Goal: Use online tool/utility

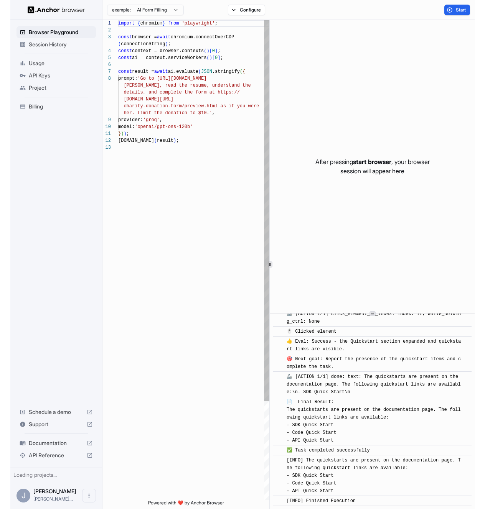
scroll to position [48, 0]
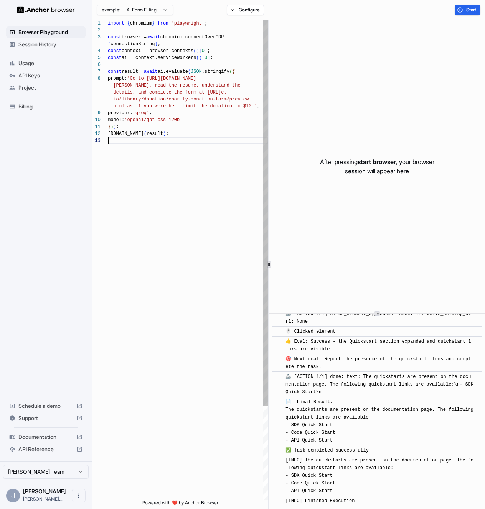
click at [175, 194] on div "import { chromium } from 'playwright' ; const browser = await chromium.connectO…" at bounding box center [188, 319] width 160 height 598
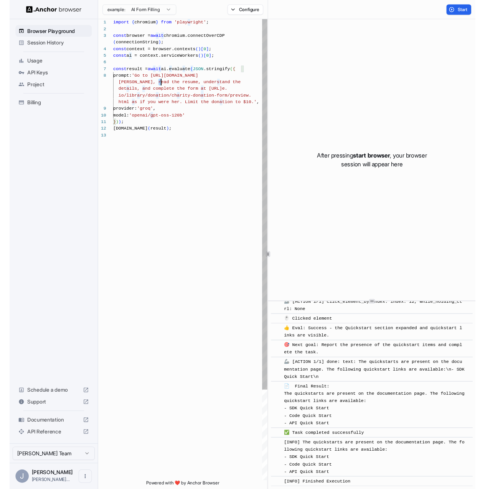
scroll to position [62, 0]
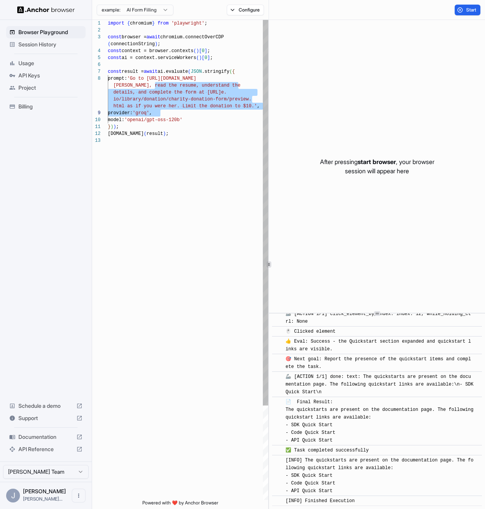
drag, startPoint x: 156, startPoint y: 83, endPoint x: 205, endPoint y: 105, distance: 53.9
click at [205, 105] on div "import { chromium } from 'playwright' ; const browser = await chromium.connectO…" at bounding box center [188, 319] width 160 height 598
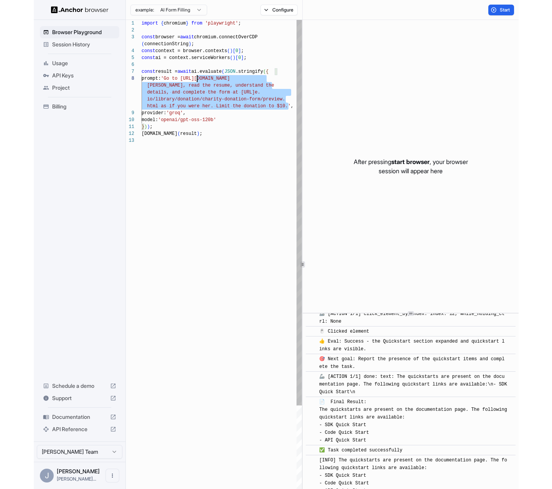
scroll to position [55, 0]
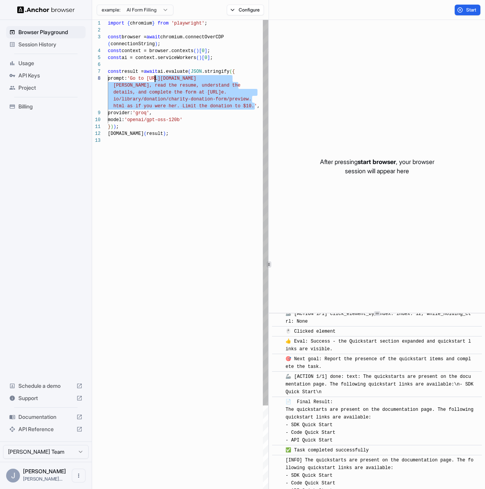
drag, startPoint x: 255, startPoint y: 105, endPoint x: 154, endPoint y: 79, distance: 104.6
click at [154, 79] on div "import { chromium } from 'playwright' ; const browser = await chromium.connectO…" at bounding box center [188, 319] width 160 height 598
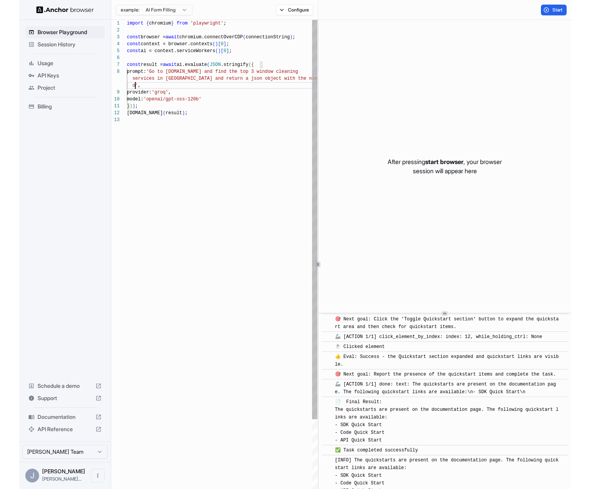
scroll to position [62, 0]
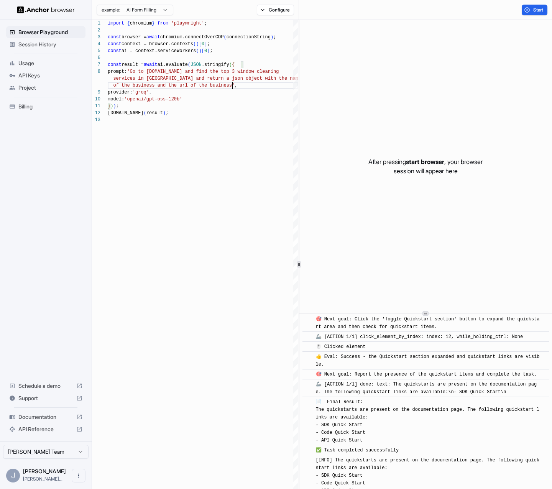
type textarea "**********"
drag, startPoint x: 1, startPoint y: 91, endPoint x: -40, endPoint y: 94, distance: 41.5
click at [0, 94] on html "Browser Playground Session History Usage API Keys Project Billing Schedule a de…" at bounding box center [276, 244] width 552 height 489
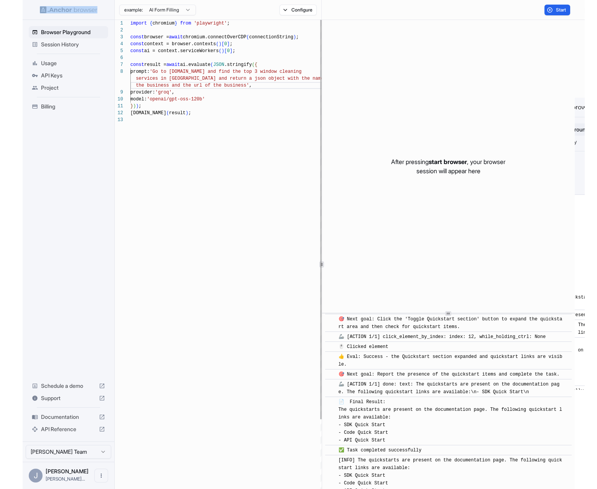
scroll to position [48, 0]
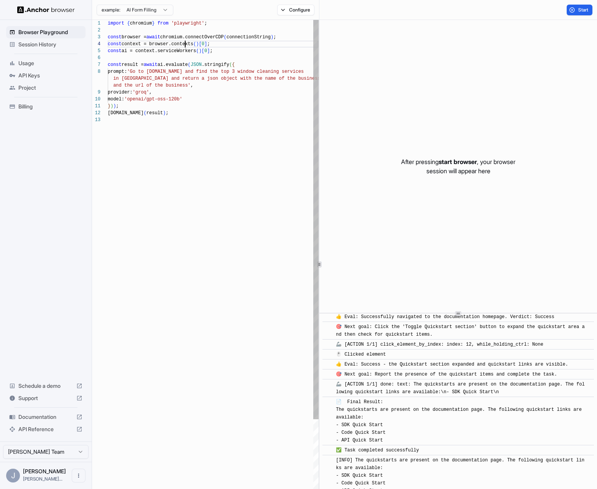
click at [184, 46] on span "context = browser.contexts" at bounding box center [158, 43] width 72 height 5
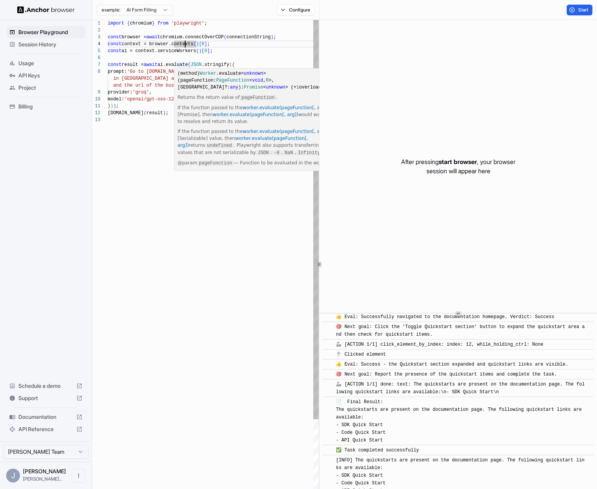
click at [160, 63] on div "import { chromium } from 'playwright' ; const browser = await chromium.connectO…" at bounding box center [213, 308] width 211 height 577
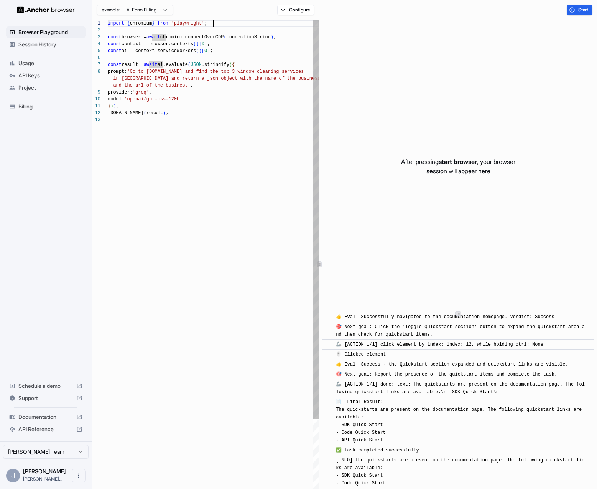
scroll to position [0, 0]
drag, startPoint x: 222, startPoint y: 25, endPoint x: 58, endPoint y: 25, distance: 164.2
click at [108, 25] on div "import { chromium } from 'playwright' ; const browser = await chromium.connectO…" at bounding box center [213, 308] width 211 height 577
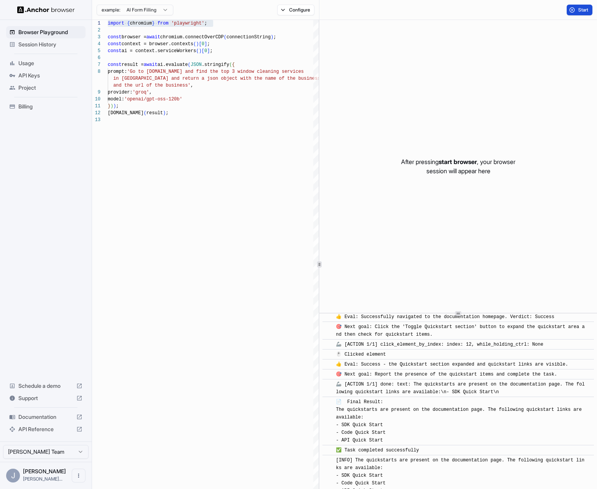
click at [464, 13] on button "Start" at bounding box center [580, 10] width 26 height 11
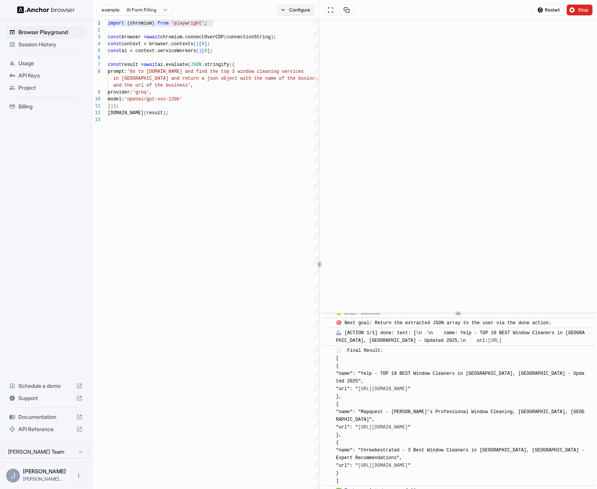
scroll to position [1656, 0]
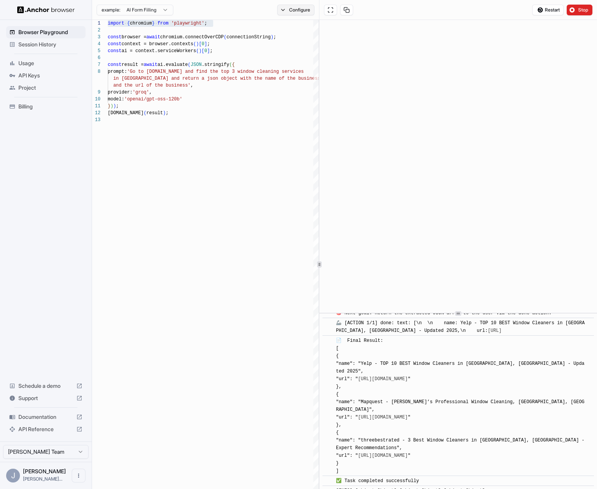
click at [281, 10] on button "Configure" at bounding box center [295, 10] width 37 height 11
click at [373, 79] on button "Select Profile..." at bounding box center [379, 77] width 77 height 11
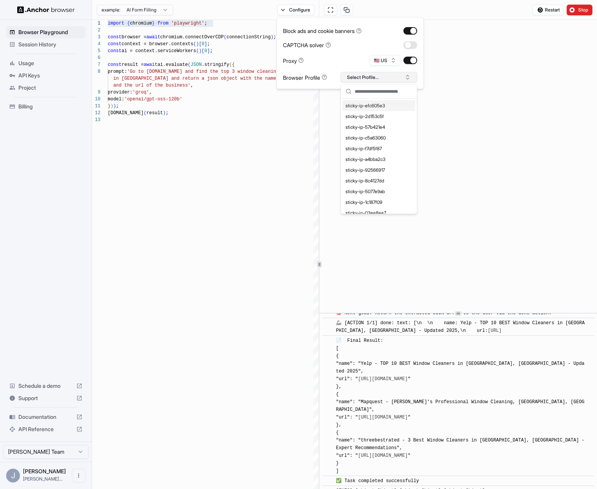
click at [361, 77] on button "Select Profile..." at bounding box center [379, 77] width 77 height 11
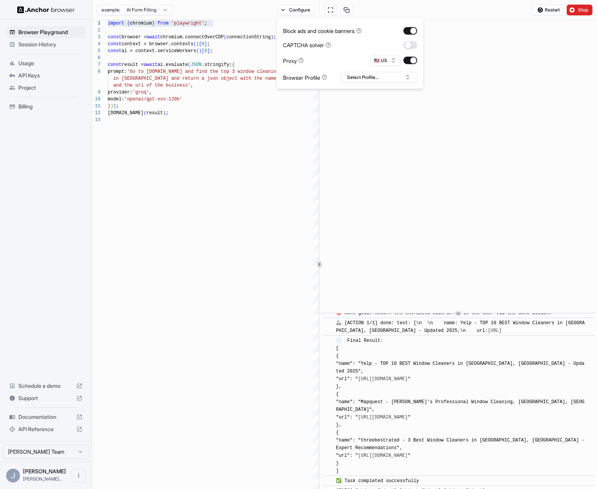
click at [374, 12] on div "Restart Stop" at bounding box center [459, 10] width 278 height 20
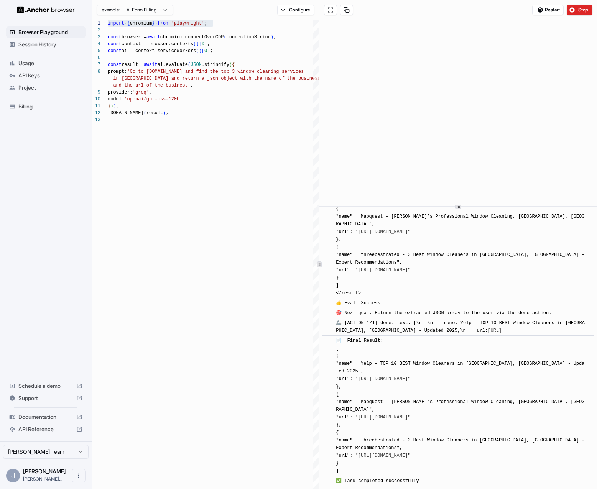
scroll to position [1550, 0]
click at [464, 207] on div at bounding box center [459, 207] width 278 height 0
drag, startPoint x: 337, startPoint y: 357, endPoint x: 376, endPoint y: 462, distance: 111.8
click at [376, 462] on div "📄 Final Result: [ { "name": "Yelp - TOP 10 BEST Window Cleaners in [GEOGRAPHIC_…" at bounding box center [461, 406] width 250 height 138
drag, startPoint x: 362, startPoint y: 425, endPoint x: 335, endPoint y: 353, distance: 77.4
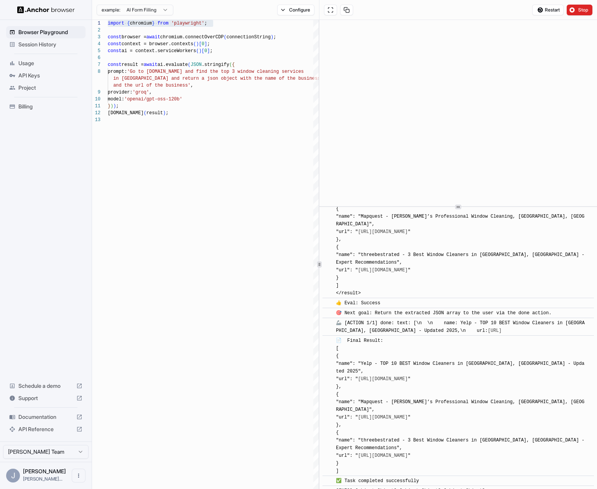
click at [335, 353] on div "​ 📄 Final Result: [ { "name": "Yelp - TOP 10 BEST Window Cleaners in [GEOGRAPHI…" at bounding box center [459, 406] width 272 height 141
click at [397, 387] on div "📄 Final Result: [ { "name": "Yelp - TOP 10 BEST Window Cleaners in [GEOGRAPHIC_…" at bounding box center [461, 406] width 250 height 138
